Goal: Transaction & Acquisition: Download file/media

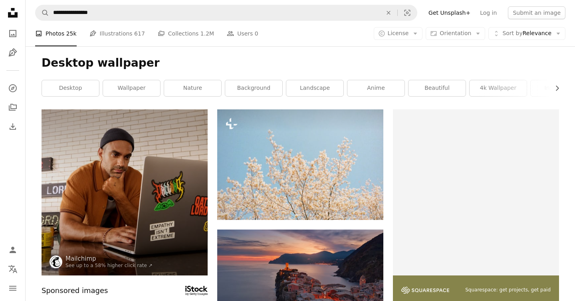
scroll to position [781, 0]
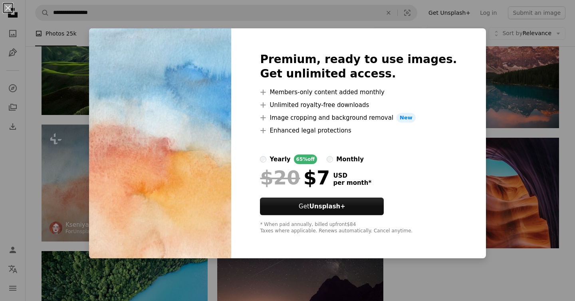
drag, startPoint x: 260, startPoint y: 17, endPoint x: 186, endPoint y: 204, distance: 201.5
click at [262, 29] on div "An X shape Premium, ready to use images. Get unlimited access. A plus sign Memb…" at bounding box center [287, 150] width 575 height 301
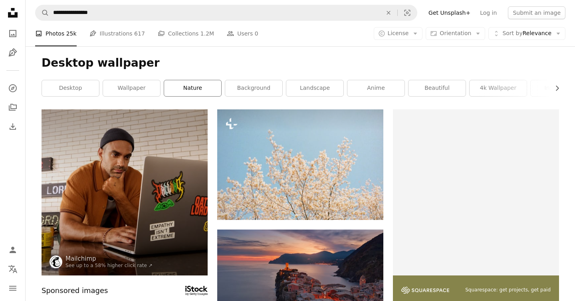
click at [196, 92] on link "nature" at bounding box center [192, 88] width 57 height 16
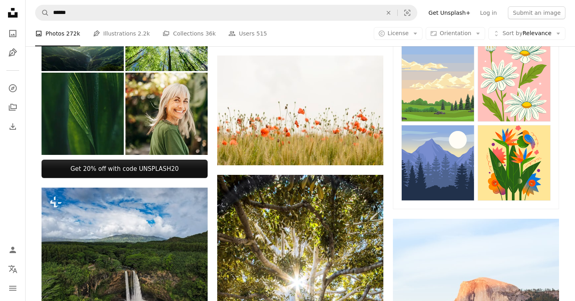
scroll to position [312, 0]
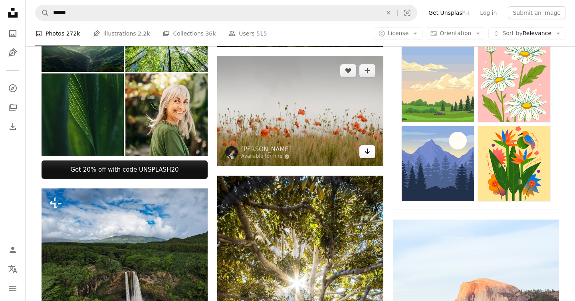
click at [369, 155] on icon "Arrow pointing down" at bounding box center [367, 152] width 6 height 10
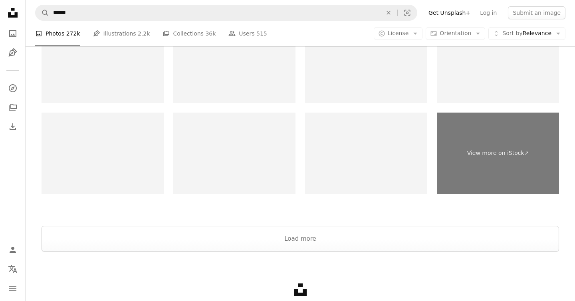
scroll to position [1806, 0]
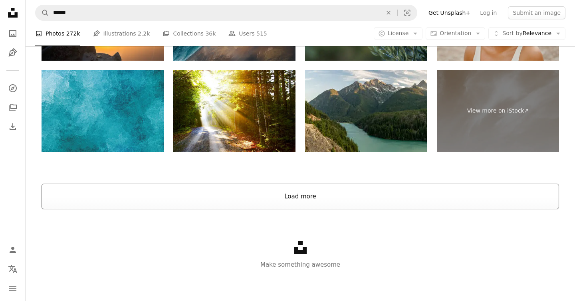
click at [315, 199] on button "Load more" at bounding box center [301, 197] width 518 height 26
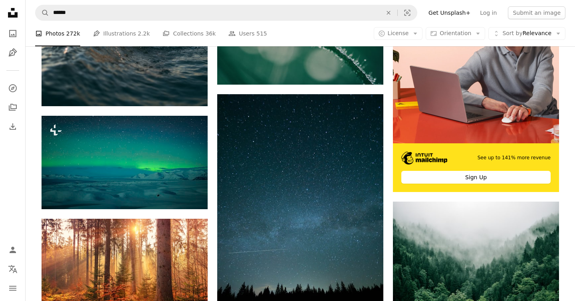
scroll to position [2944, 0]
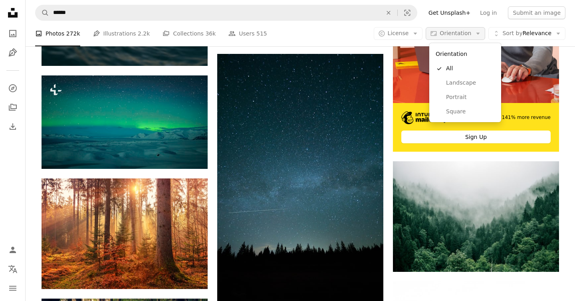
click at [470, 36] on span "Orientation" at bounding box center [456, 33] width 32 height 6
click at [466, 78] on link "Landscape" at bounding box center [466, 83] width 66 height 14
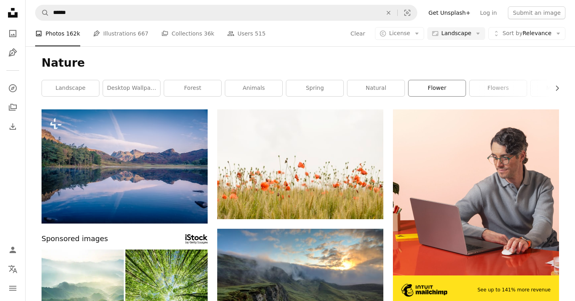
click at [442, 89] on link "flower" at bounding box center [437, 88] width 57 height 16
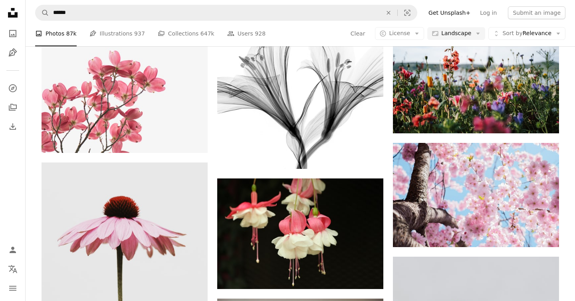
scroll to position [806, 0]
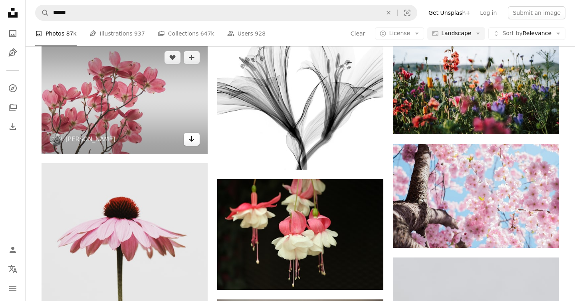
click at [193, 139] on icon "Download" at bounding box center [191, 139] width 5 height 6
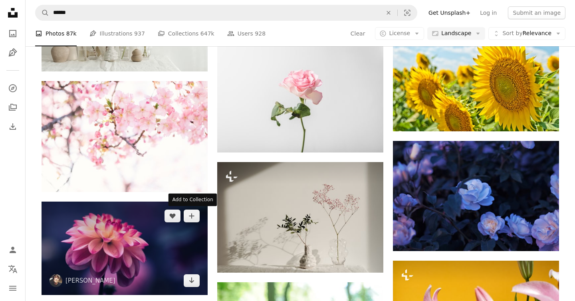
scroll to position [2805, 0]
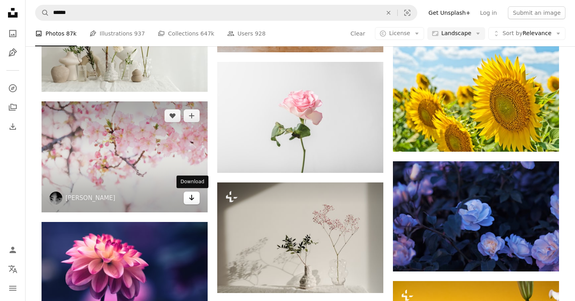
click at [195, 198] on icon "Arrow pointing down" at bounding box center [192, 198] width 6 height 10
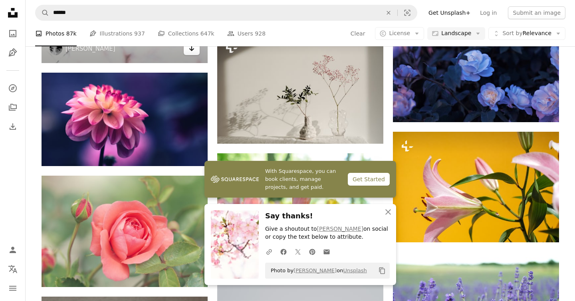
scroll to position [2966, 0]
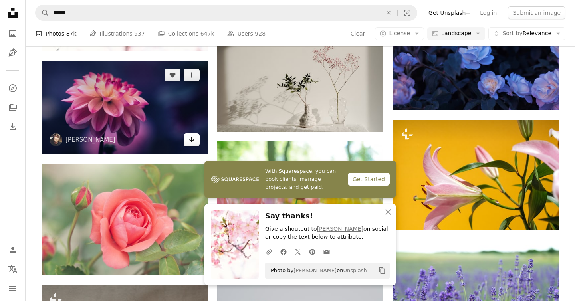
click at [195, 141] on link "Arrow pointing down" at bounding box center [192, 139] width 16 height 13
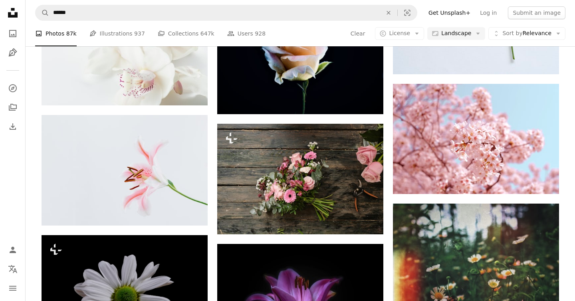
scroll to position [3593, 0]
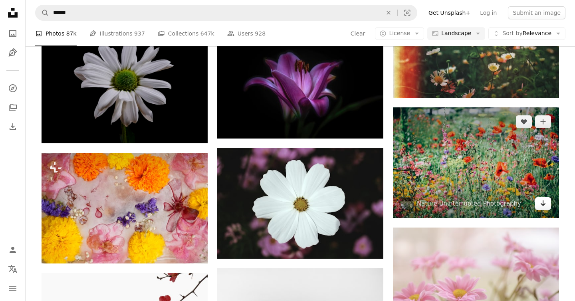
click at [545, 207] on icon "Arrow pointing down" at bounding box center [543, 204] width 6 height 10
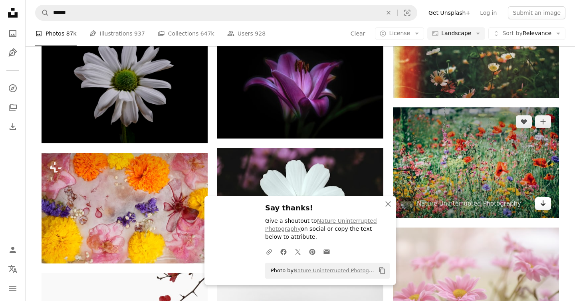
click at [536, 197] on link "Arrow pointing down" at bounding box center [544, 203] width 16 height 13
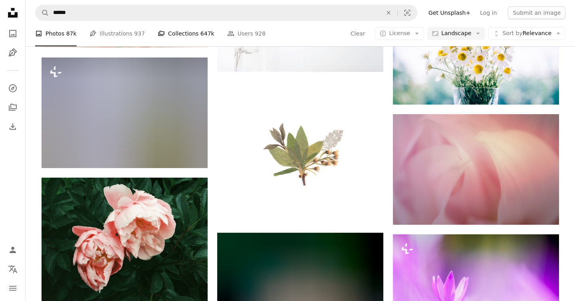
scroll to position [9357, 0]
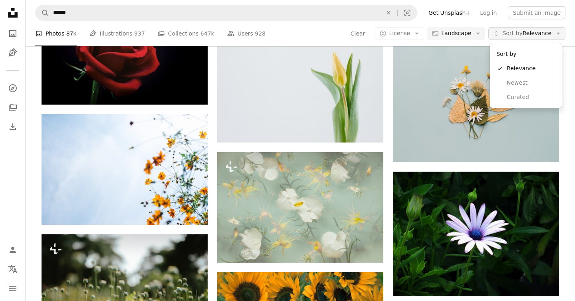
click at [545, 35] on span "Sort by Relevance" at bounding box center [527, 34] width 49 height 8
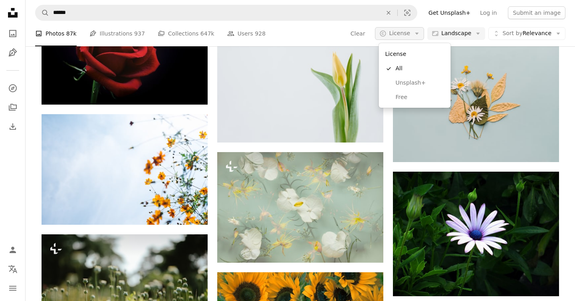
click at [421, 34] on icon "Arrow down" at bounding box center [417, 33] width 7 height 7
click at [408, 96] on span "Free" at bounding box center [420, 98] width 49 height 8
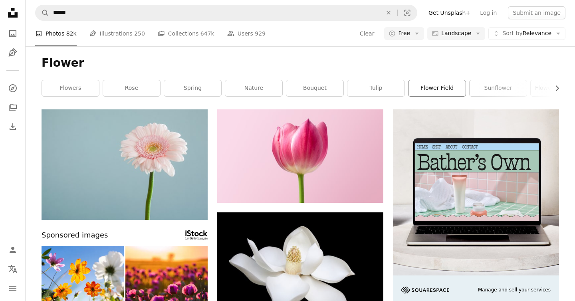
click at [430, 86] on link "flower field" at bounding box center [437, 88] width 57 height 16
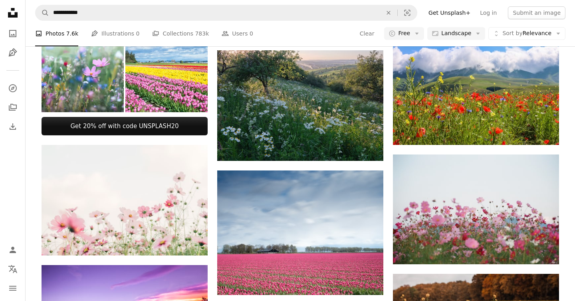
scroll to position [301, 0]
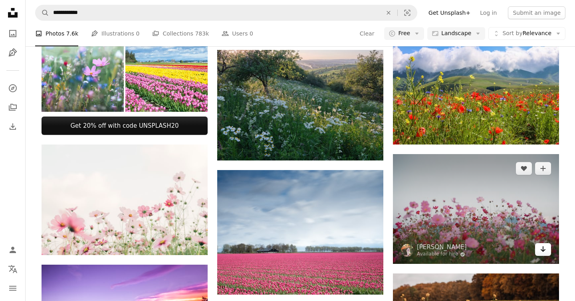
click at [547, 253] on link "Arrow pointing down" at bounding box center [544, 249] width 16 height 13
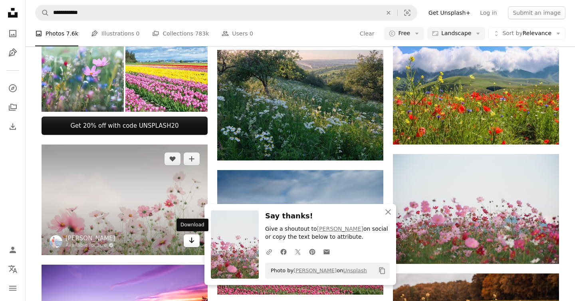
click at [192, 245] on icon "Arrow pointing down" at bounding box center [192, 241] width 6 height 10
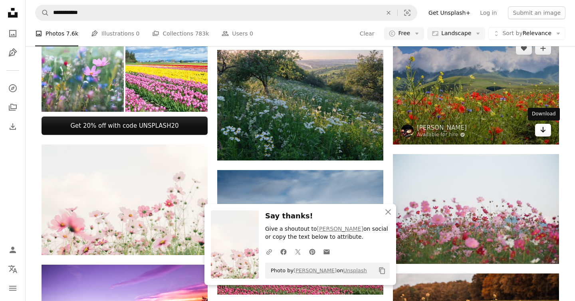
click at [545, 131] on icon "Download" at bounding box center [543, 130] width 5 height 6
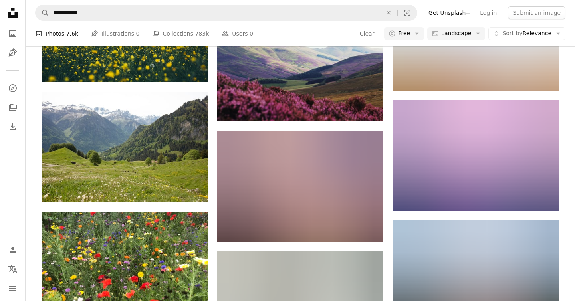
scroll to position [943, 0]
